Goal: Task Accomplishment & Management: Manage account settings

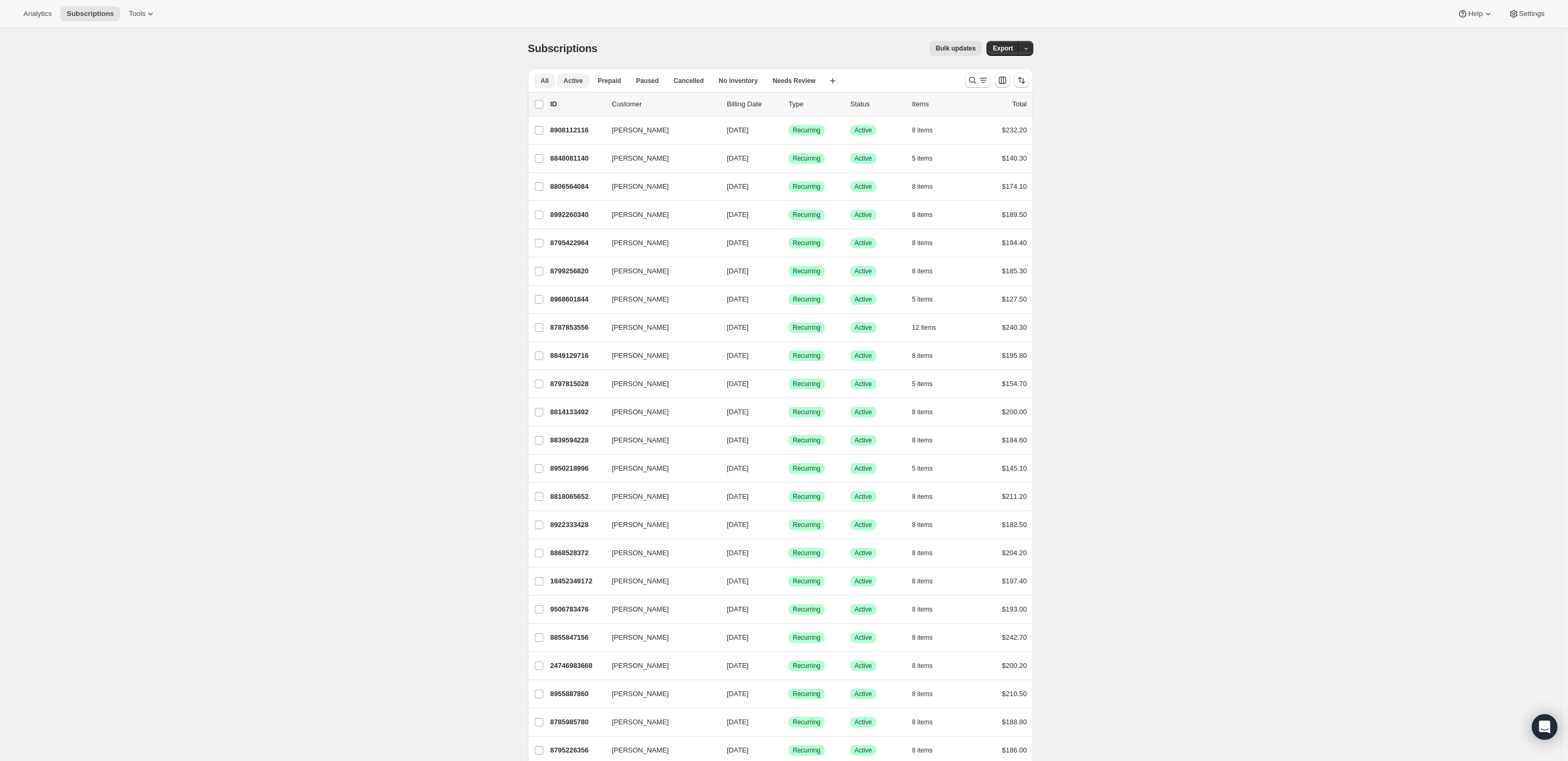
click at [581, 74] on button "Active" at bounding box center [573, 81] width 32 height 15
click at [785, 75] on button "Needs Review" at bounding box center [794, 81] width 56 height 15
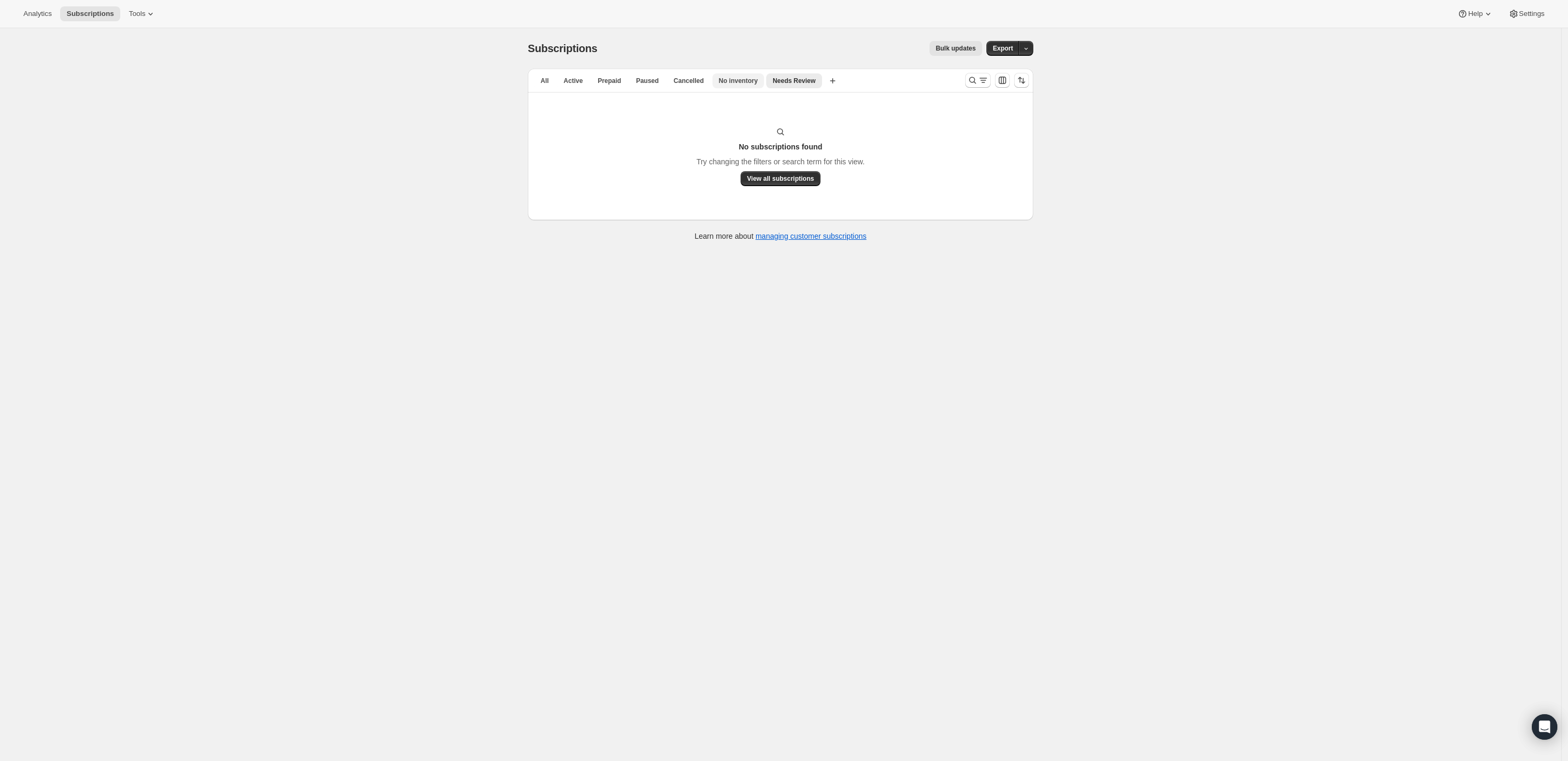
click at [746, 81] on span "No inventory" at bounding box center [738, 81] width 39 height 8
click at [547, 83] on span "All" at bounding box center [544, 81] width 8 height 8
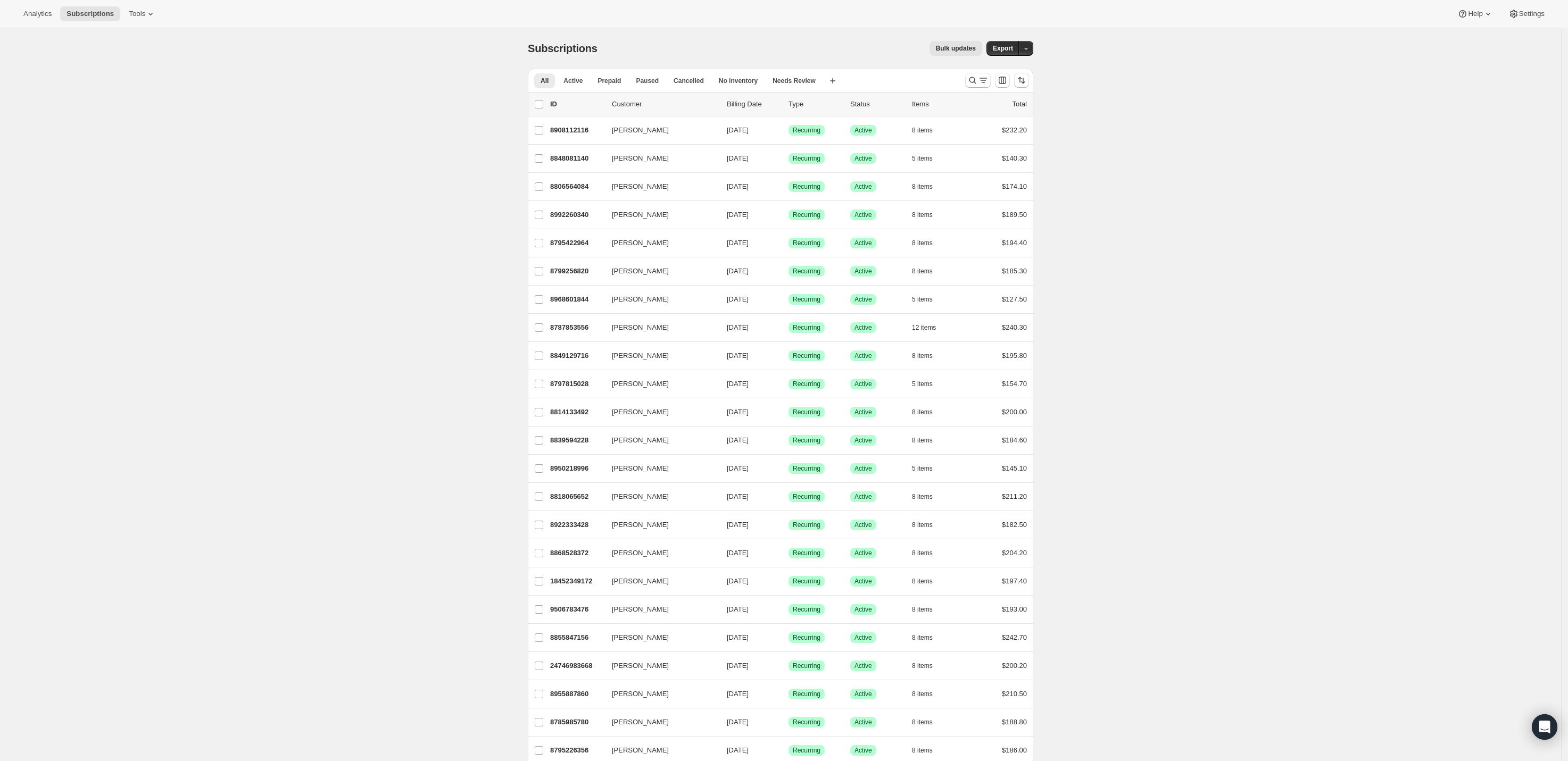
click at [572, 83] on span "Active" at bounding box center [573, 81] width 20 height 8
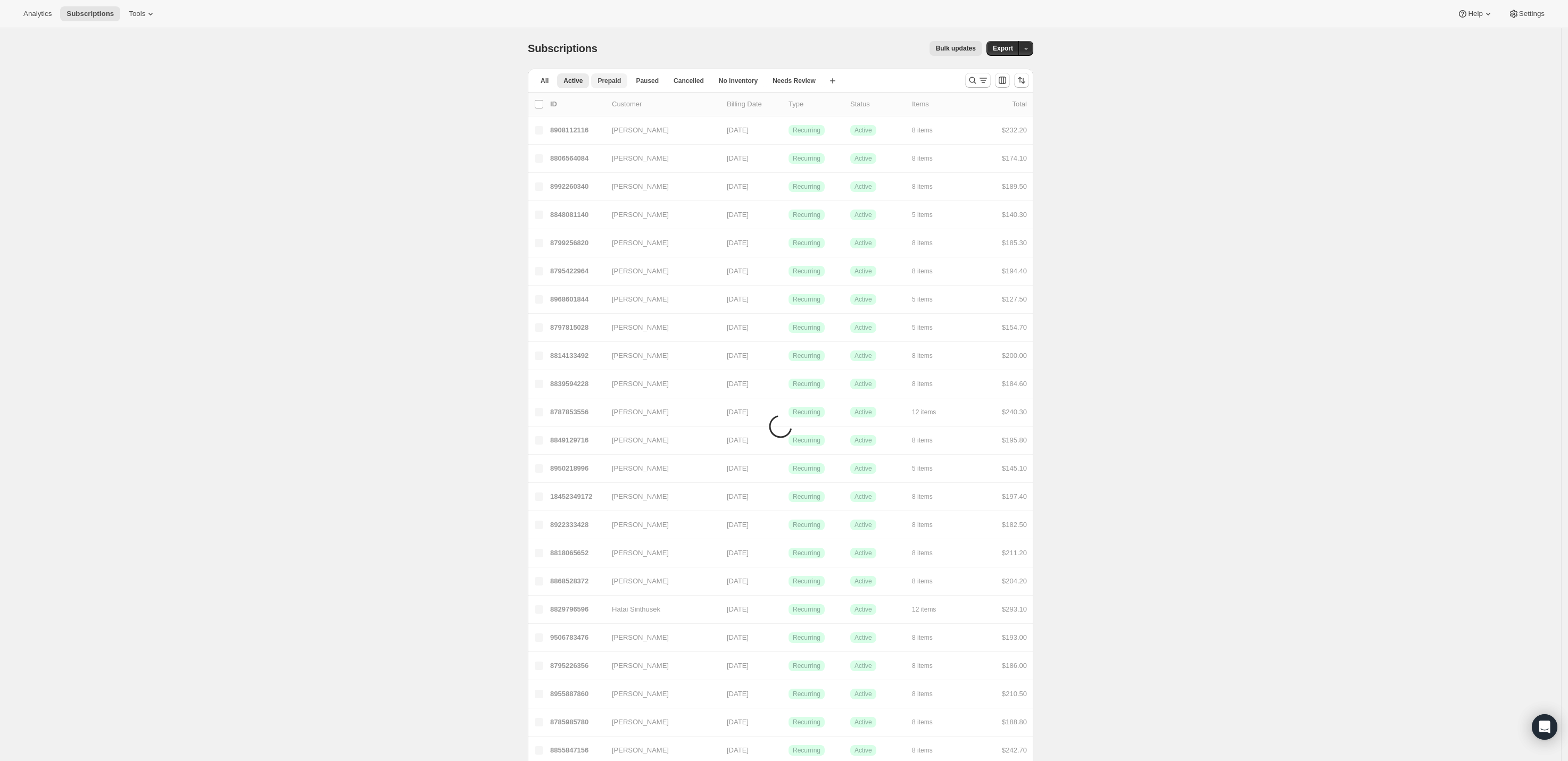
click at [608, 83] on span "Prepaid" at bounding box center [609, 81] width 24 height 8
click at [552, 81] on button "All" at bounding box center [544, 81] width 20 height 15
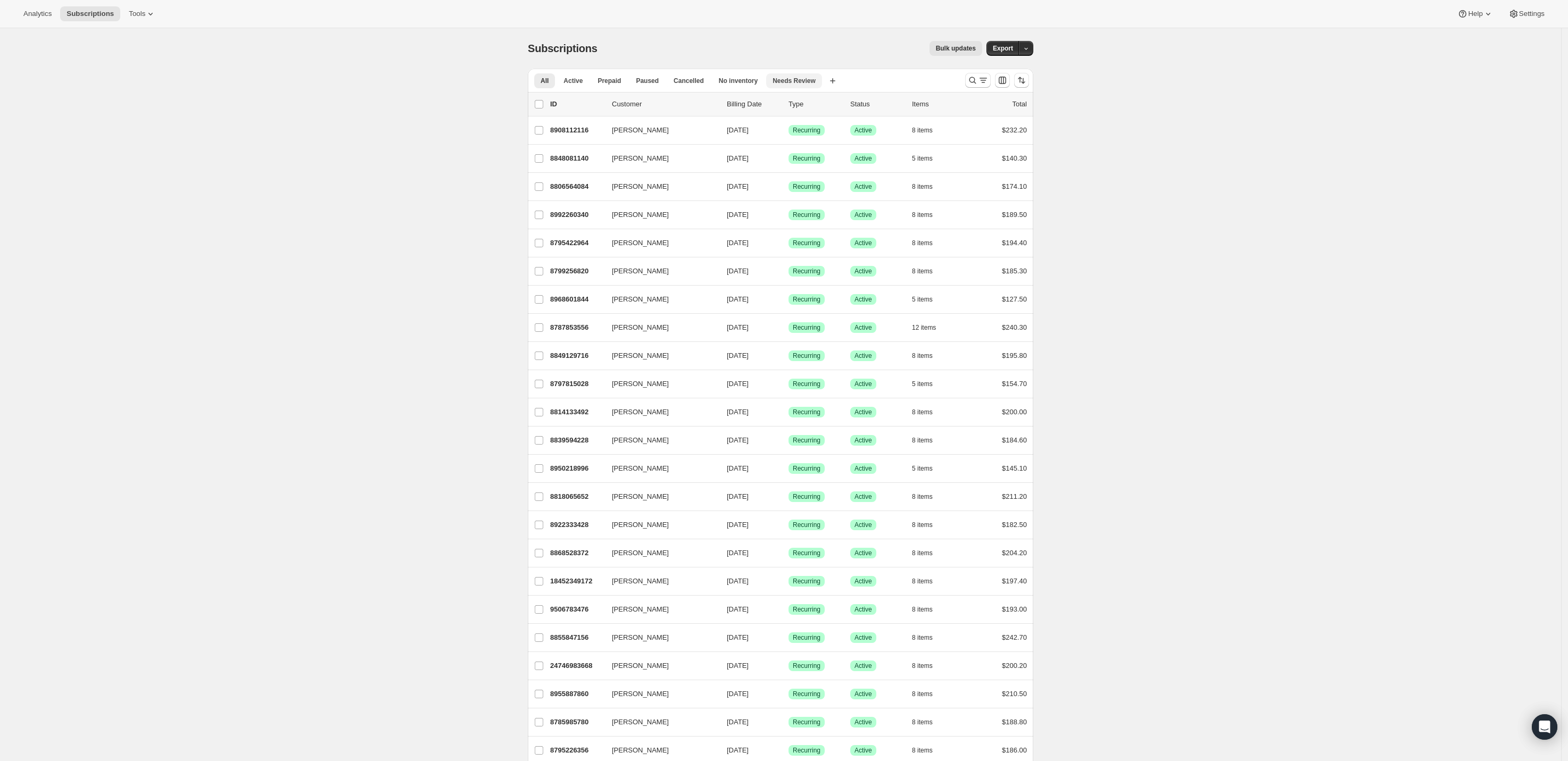
click at [792, 77] on span "Needs Review" at bounding box center [794, 81] width 43 height 8
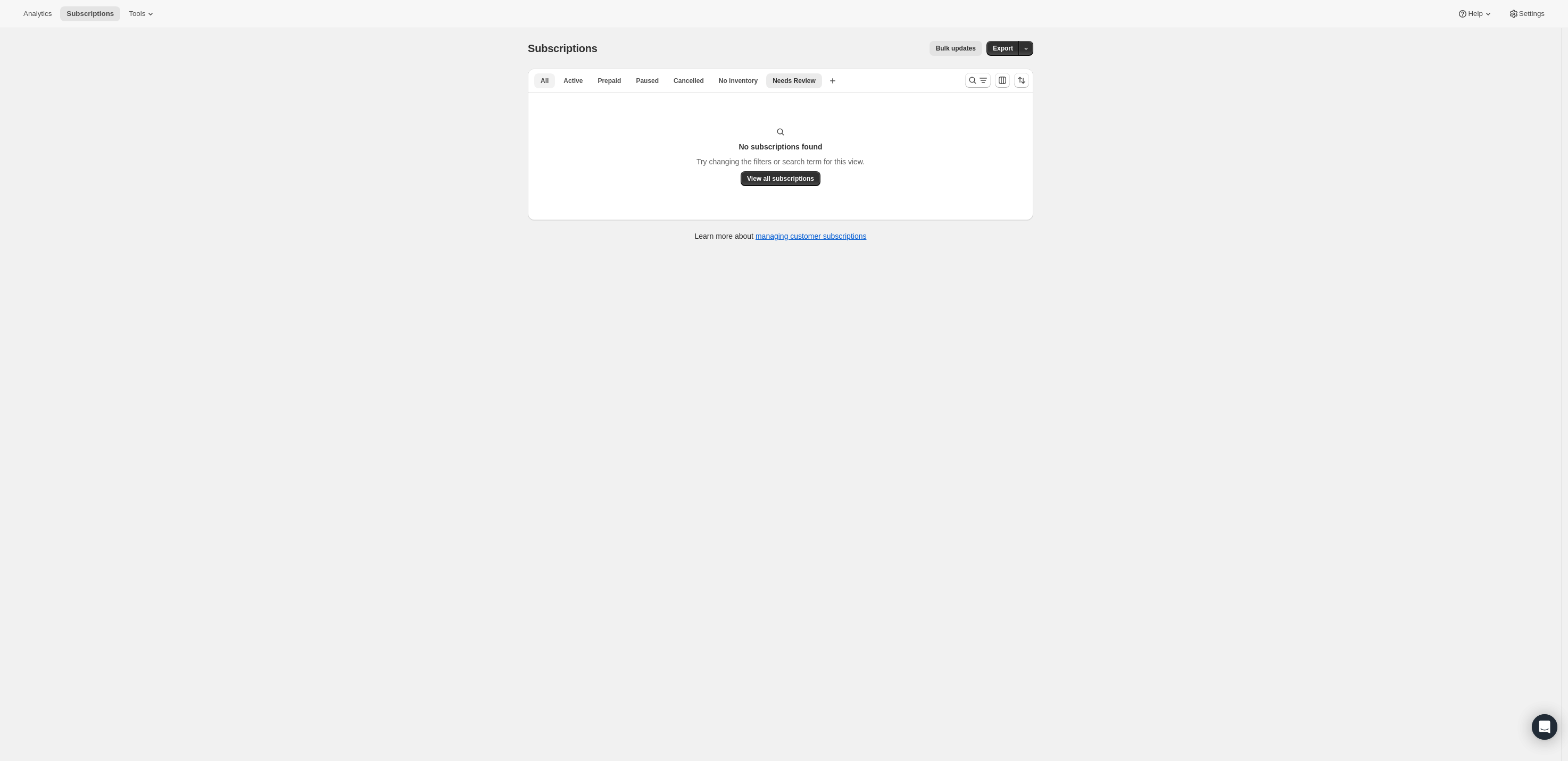
click at [547, 81] on span "All" at bounding box center [544, 81] width 8 height 8
